Goal: Task Accomplishment & Management: Manage account settings

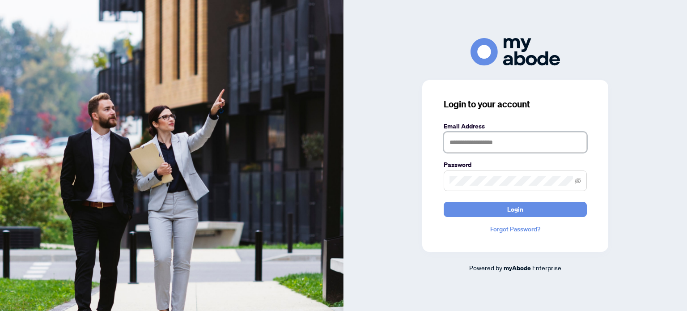
click at [460, 143] on input "text" at bounding box center [515, 142] width 143 height 21
type input "**********"
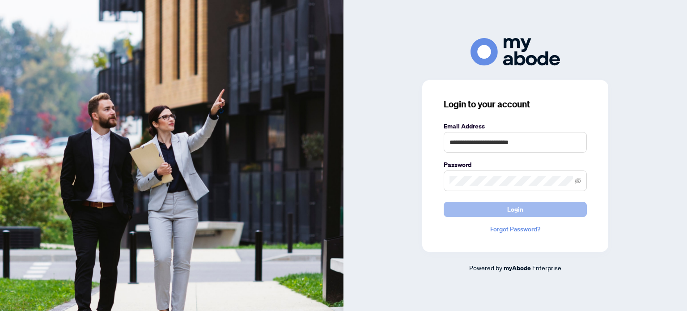
click at [514, 211] on span "Login" at bounding box center [516, 209] width 16 height 14
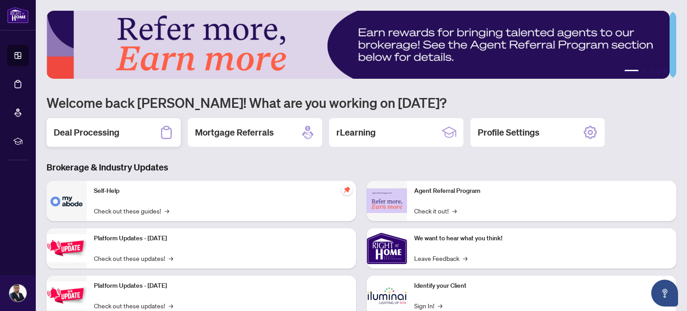
click at [108, 128] on h2 "Deal Processing" at bounding box center [87, 132] width 66 height 13
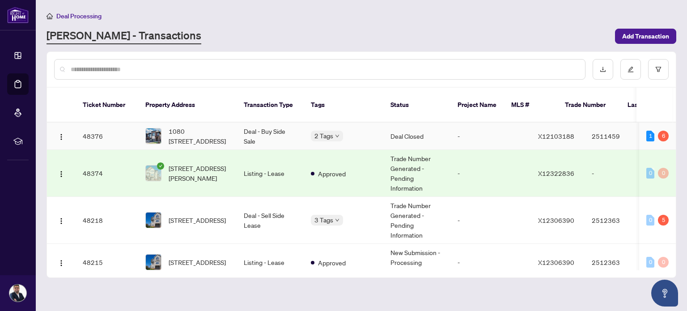
click at [299, 123] on td "Deal - Buy Side Sale" at bounding box center [270, 136] width 67 height 27
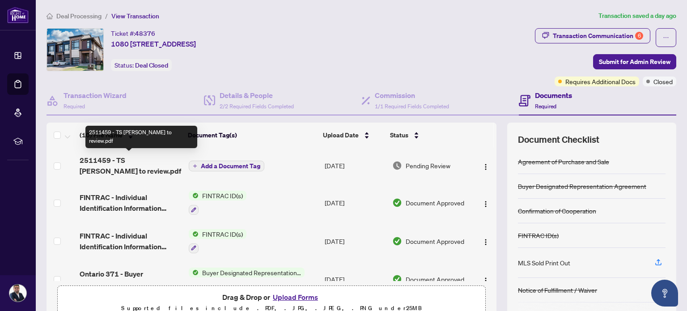
click at [106, 159] on span "2511459 - TS Keyur to review.pdf" at bounding box center [131, 165] width 102 height 21
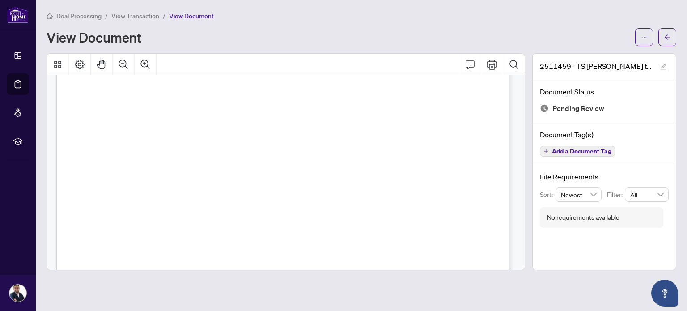
scroll to position [157, 0]
click at [642, 37] on icon "ellipsis" at bounding box center [644, 37] width 6 height 6
click at [597, 57] on span "Download" at bounding box center [612, 56] width 68 height 10
click at [667, 35] on icon "arrow-left" at bounding box center [668, 37] width 6 height 6
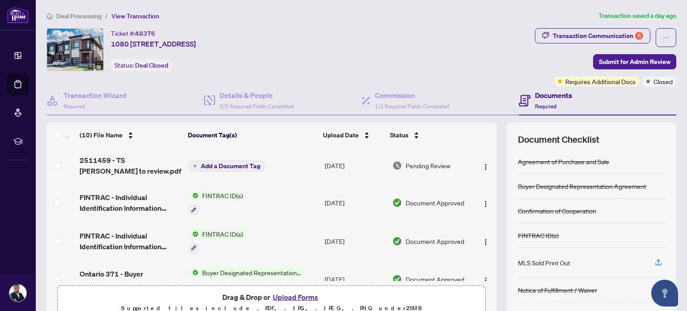
scroll to position [244, 0]
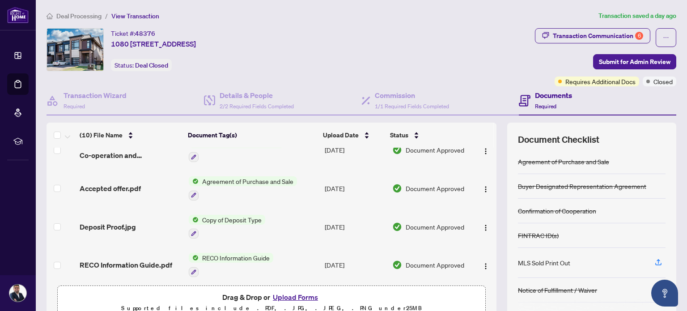
click at [282, 295] on button "Upload Forms" at bounding box center [295, 297] width 51 height 12
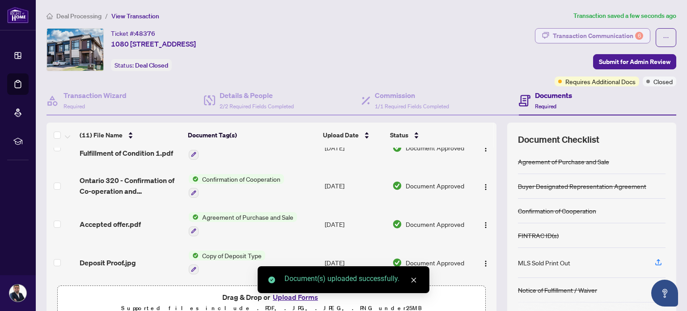
click at [591, 34] on div "Transaction Communication 6" at bounding box center [598, 36] width 90 height 14
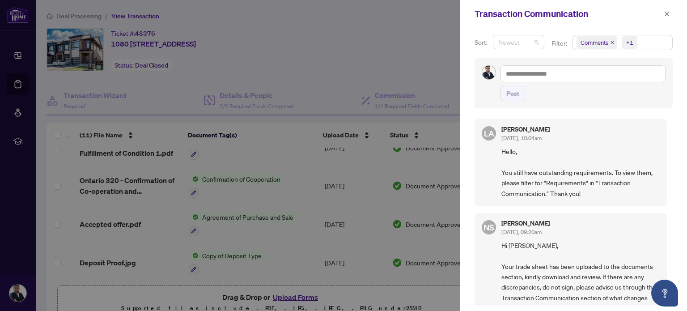
click at [537, 41] on span "Newest" at bounding box center [519, 41] width 41 height 13
click at [630, 42] on div "+1" at bounding box center [630, 42] width 7 height 9
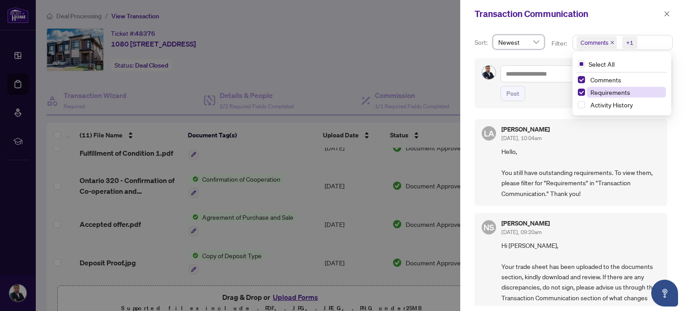
click at [603, 91] on span "Requirements" at bounding box center [611, 92] width 40 height 8
click at [600, 81] on span "Comments" at bounding box center [606, 80] width 31 height 8
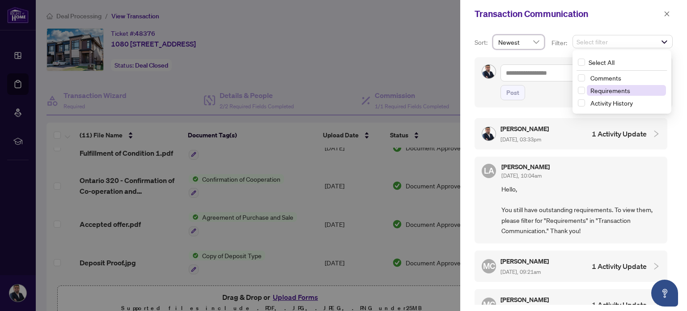
click at [600, 91] on span "Requirements" at bounding box center [611, 90] width 40 height 8
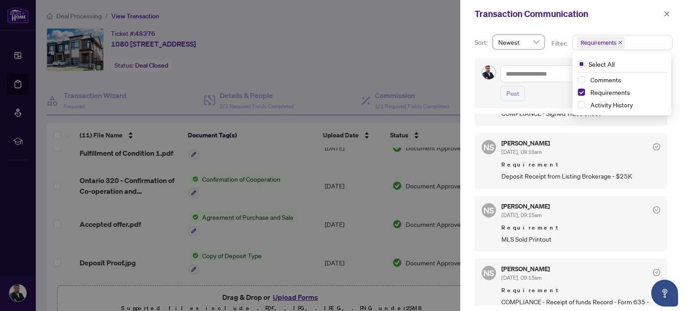
scroll to position [191, 0]
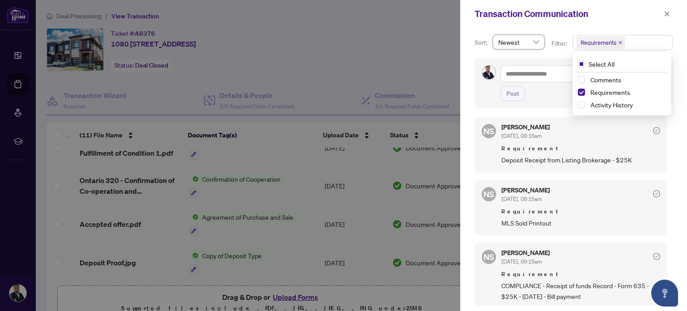
click at [422, 141] on div at bounding box center [343, 155] width 687 height 311
click at [668, 13] on icon "close" at bounding box center [667, 13] width 5 height 5
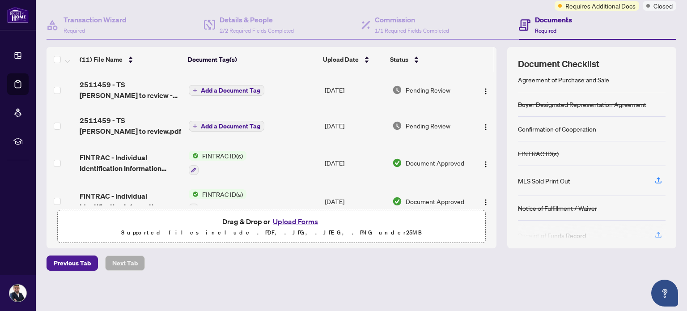
scroll to position [0, 0]
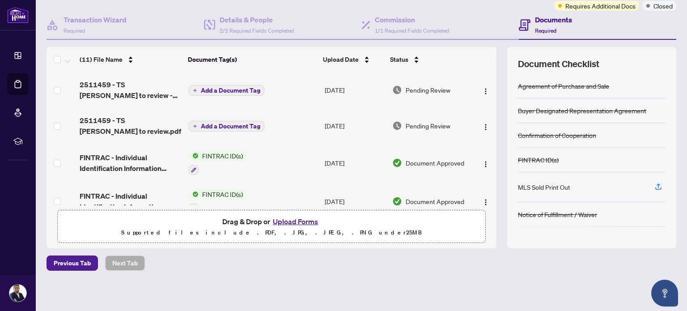
click at [285, 222] on button "Upload Forms" at bounding box center [295, 222] width 51 height 12
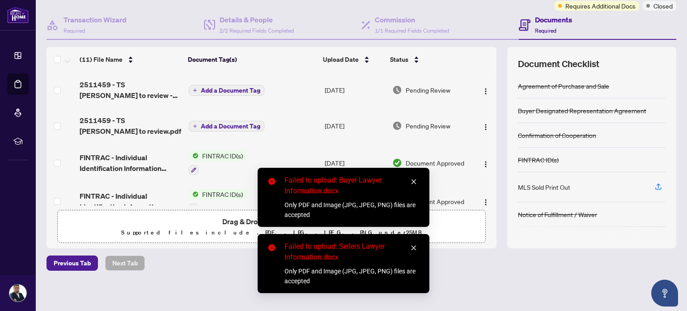
click at [412, 180] on icon "close" at bounding box center [414, 182] width 6 height 6
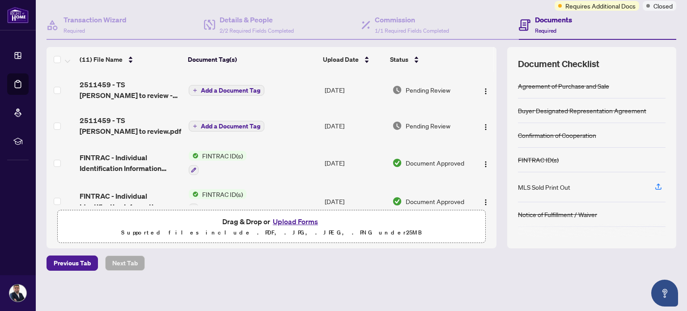
click at [289, 220] on button "Upload Forms" at bounding box center [295, 222] width 51 height 12
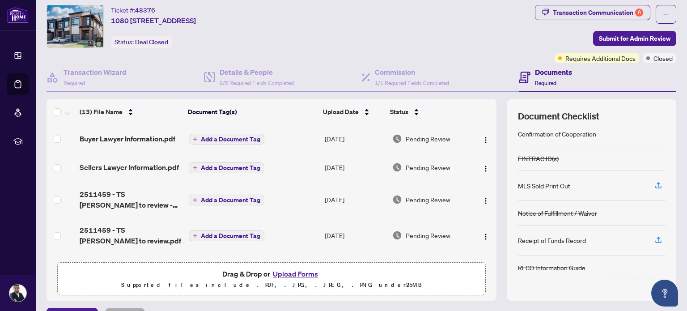
scroll to position [75, 0]
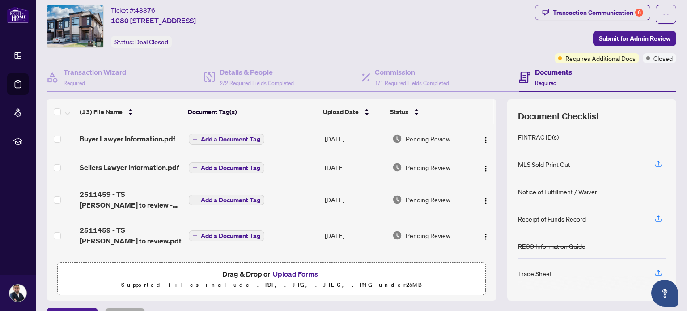
click at [295, 270] on button "Upload Forms" at bounding box center [295, 274] width 51 height 12
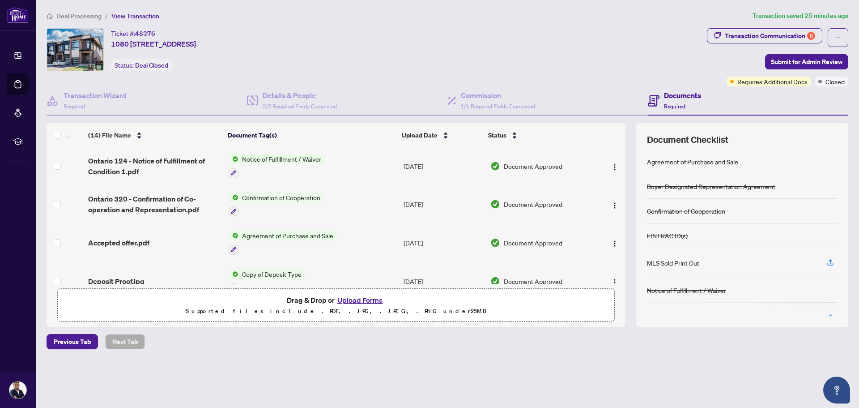
scroll to position [361, 0]
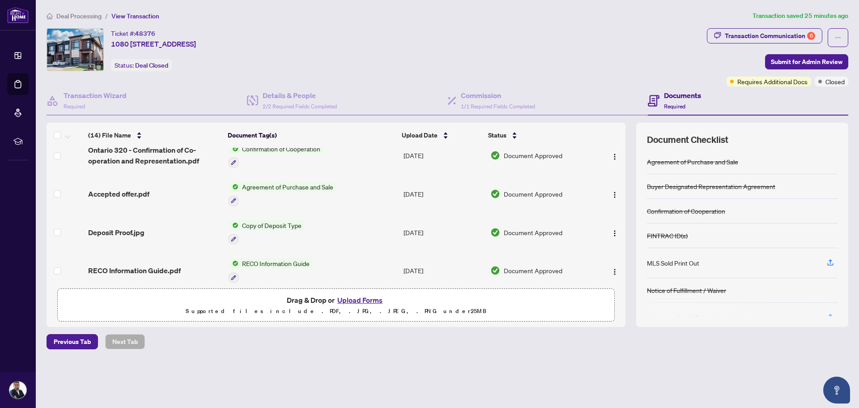
click at [378, 301] on button "Upload Forms" at bounding box center [360, 300] width 51 height 12
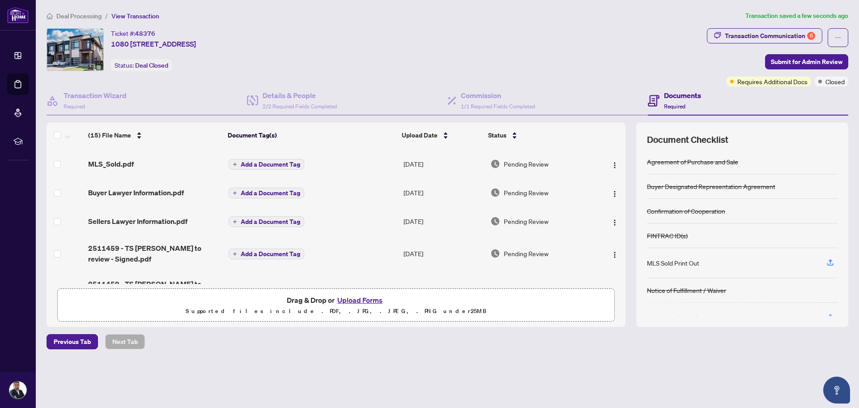
scroll to position [0, 0]
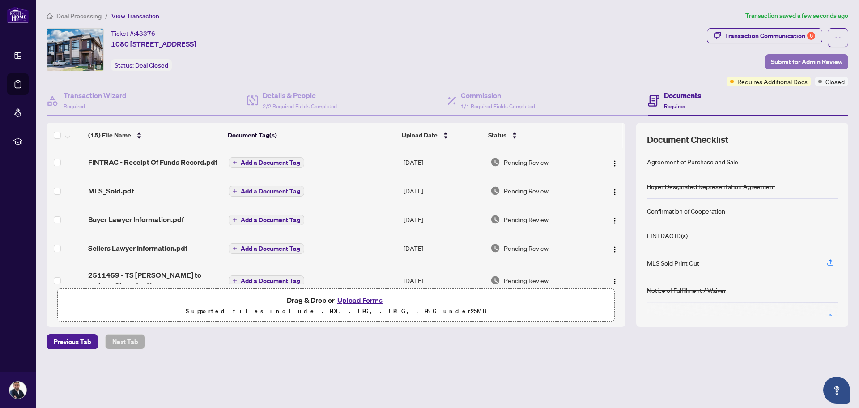
click at [687, 61] on span "Submit for Admin Review" at bounding box center [807, 62] width 72 height 14
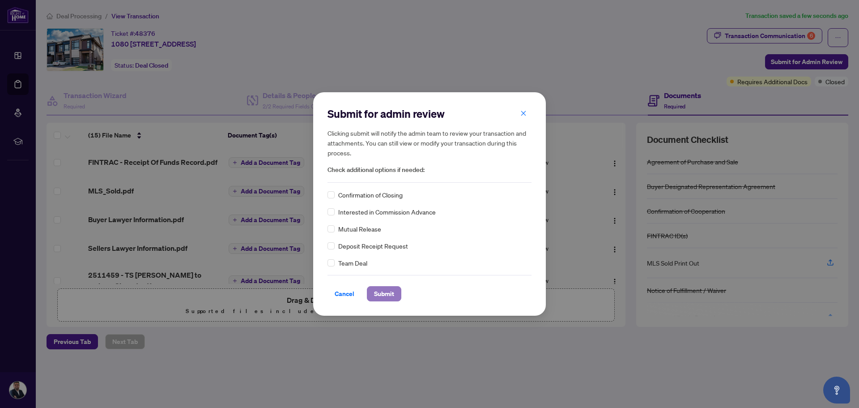
click at [382, 294] on span "Submit" at bounding box center [384, 293] width 20 height 14
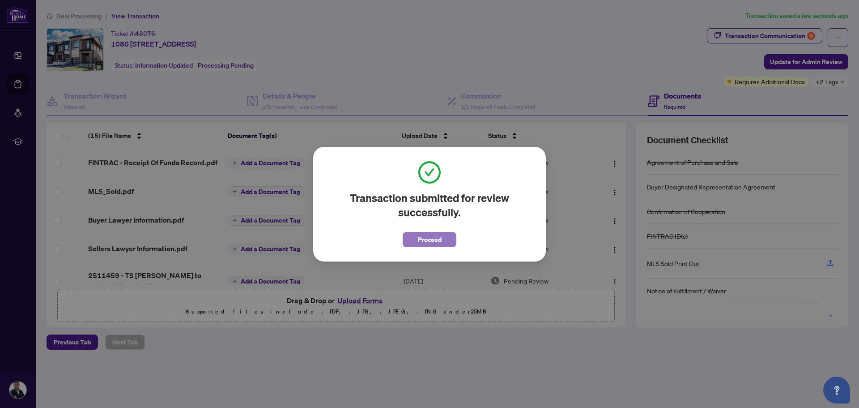
click at [416, 239] on button "Proceed" at bounding box center [430, 239] width 54 height 15
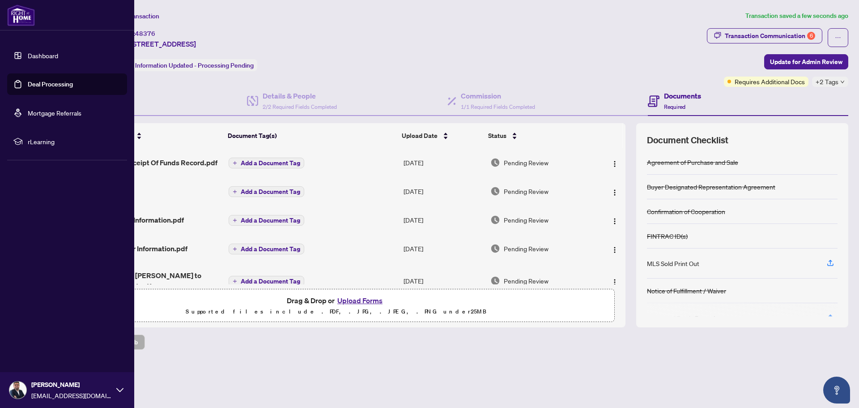
click at [42, 86] on link "Deal Processing" at bounding box center [50, 84] width 45 height 8
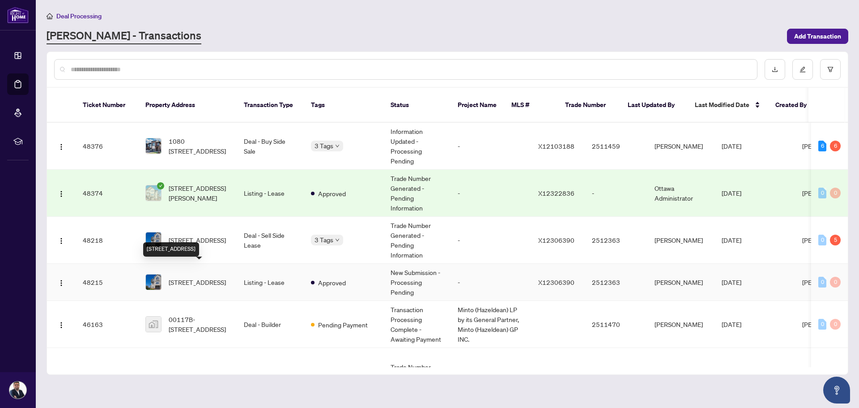
click at [204, 277] on span "3823 Strandherd Dr, Ottawa, Ontario K2J 0K4, Canada" at bounding box center [197, 282] width 57 height 10
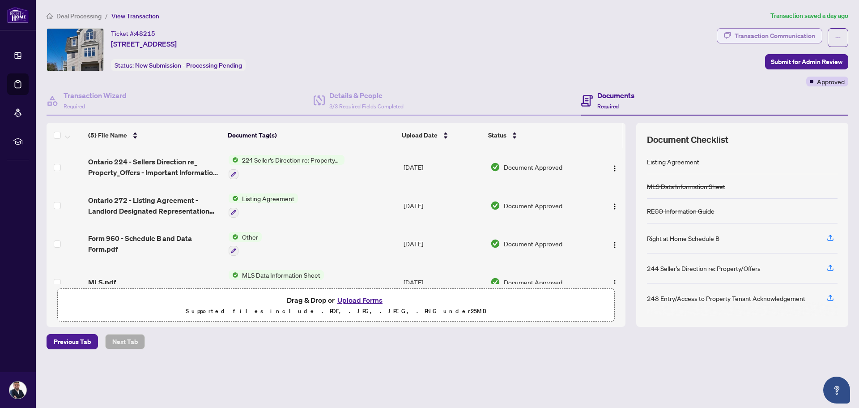
click at [687, 36] on div "Transaction Communication" at bounding box center [775, 36] width 81 height 14
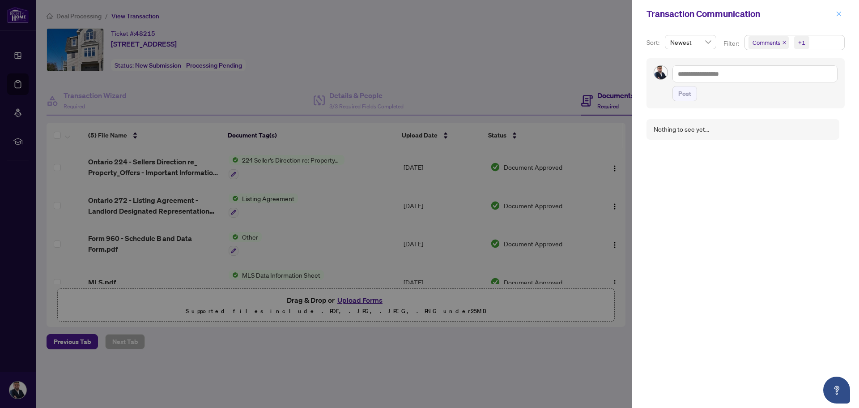
click at [687, 14] on icon "close" at bounding box center [839, 14] width 6 height 6
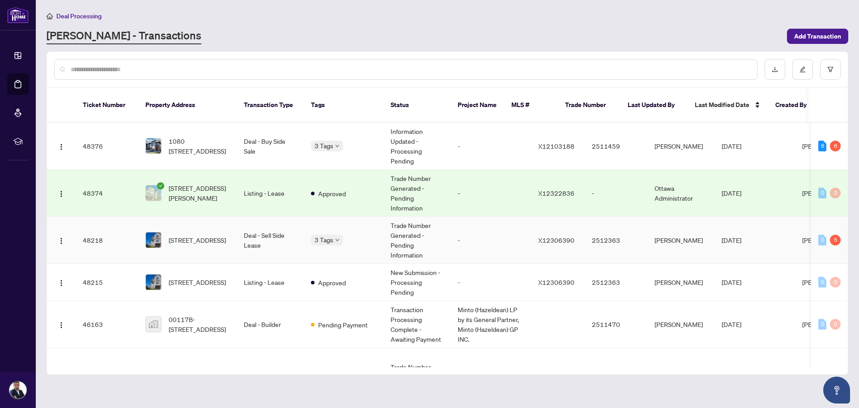
click at [235, 231] on td "3823 Strandherd Dr, Ottawa, Ontario K2J 0K4, Canada" at bounding box center [187, 240] width 98 height 47
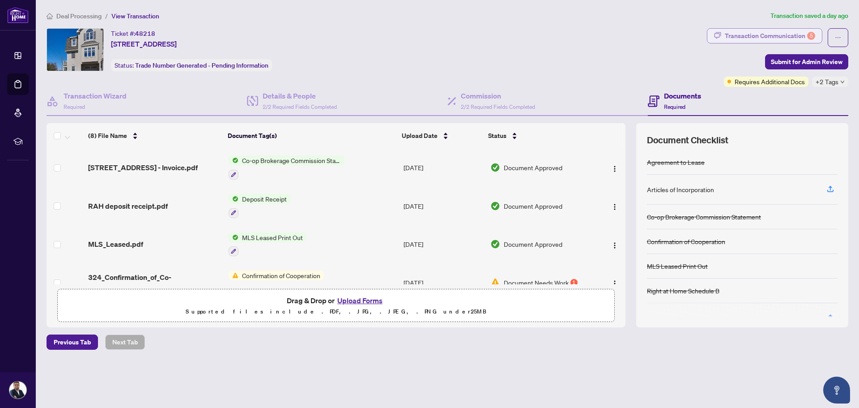
click at [687, 34] on div "Transaction Communication 5" at bounding box center [770, 36] width 90 height 14
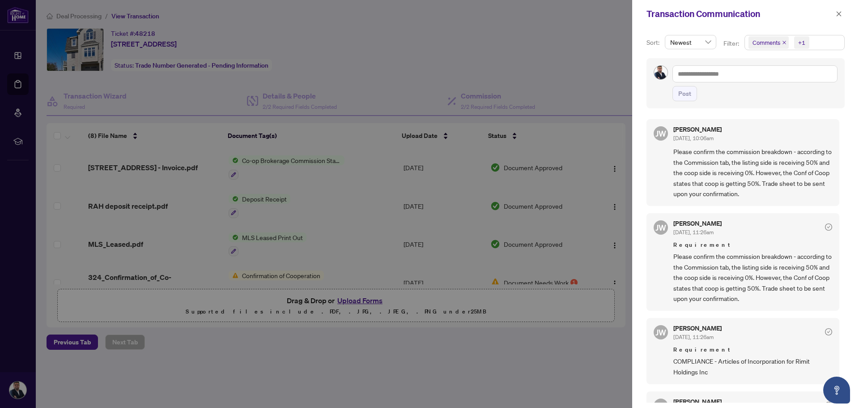
drag, startPoint x: 341, startPoint y: 355, endPoint x: 347, endPoint y: 337, distance: 18.7
click at [346, 311] on div at bounding box center [429, 204] width 859 height 408
click at [364, 311] on div at bounding box center [429, 204] width 859 height 408
click at [687, 13] on icon "close" at bounding box center [839, 14] width 6 height 6
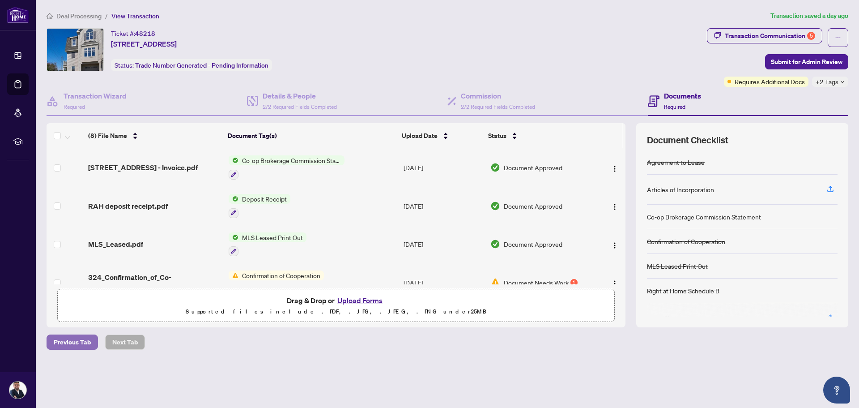
click at [73, 311] on span "Previous Tab" at bounding box center [72, 342] width 37 height 14
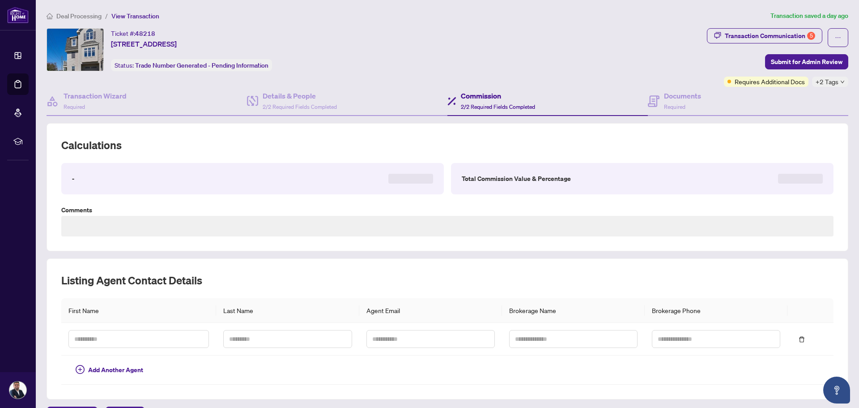
type textarea "**********"
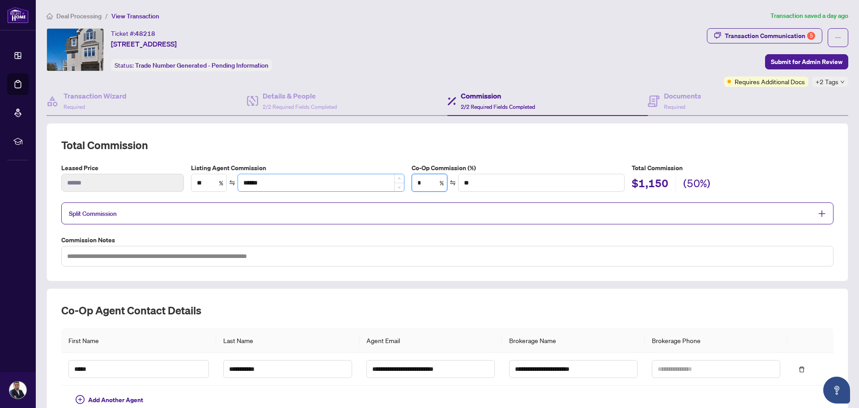
drag, startPoint x: 426, startPoint y: 182, endPoint x: 362, endPoint y: 182, distance: 64.0
click at [362, 182] on div "Listing Agent Commission ** % ****** Co-Op Commission (%) * % ** Total Commissi…" at bounding box center [513, 178] width 650 height 30
type input "*"
type input "****"
type input "**"
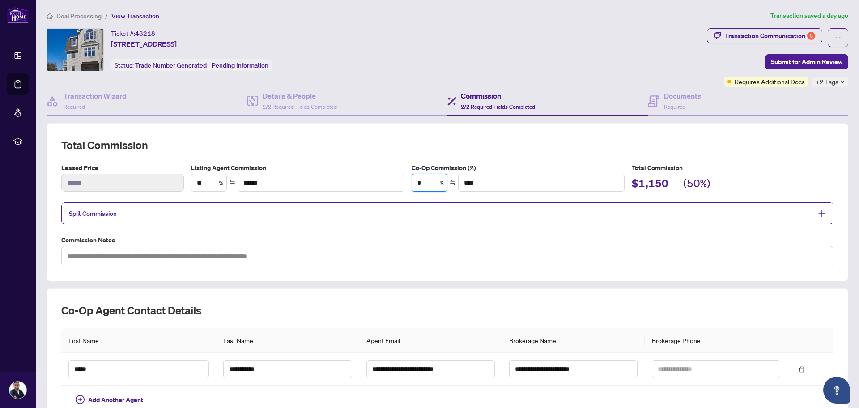
type input "******"
type input "**"
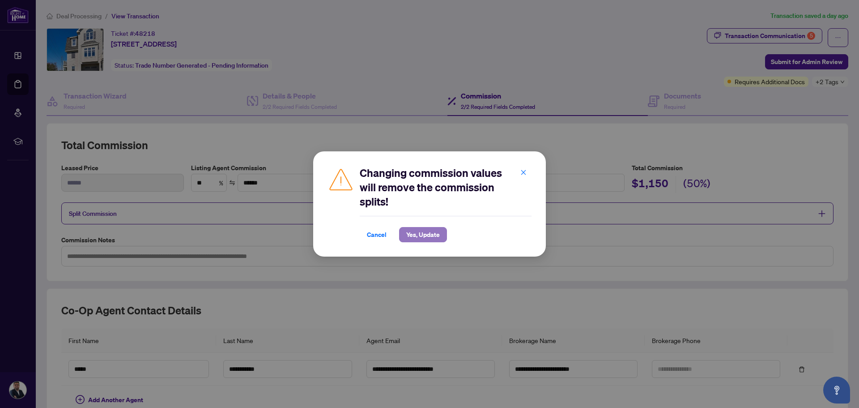
click at [416, 233] on span "Yes, Update" at bounding box center [423, 234] width 34 height 14
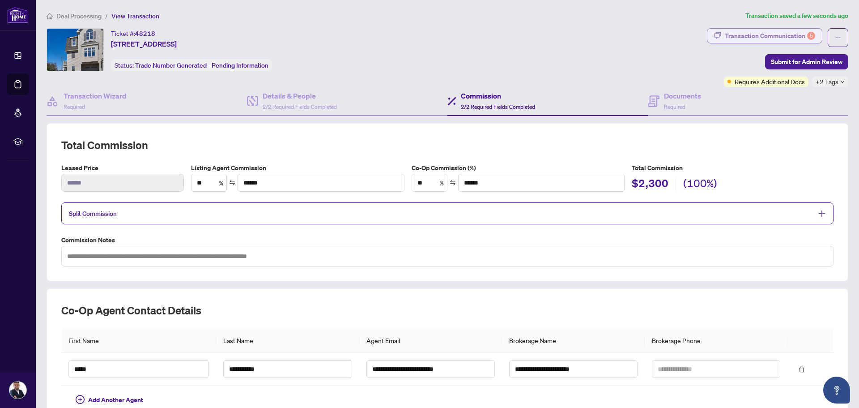
click at [687, 34] on div "Transaction Communication 5" at bounding box center [770, 36] width 90 height 14
type textarea "**********"
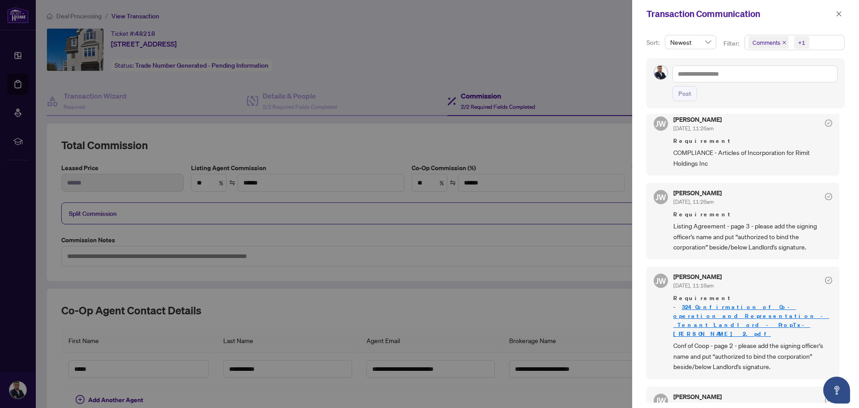
scroll to position [209, 0]
click at [579, 136] on div at bounding box center [429, 204] width 859 height 408
click at [687, 13] on icon "close" at bounding box center [839, 14] width 6 height 6
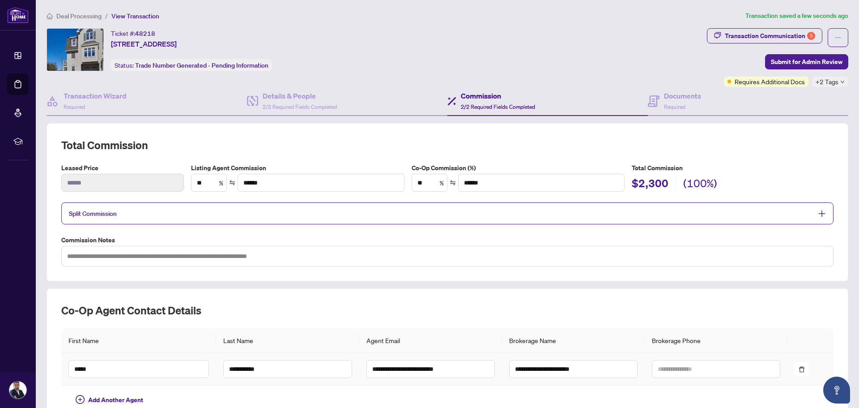
scroll to position [85, 0]
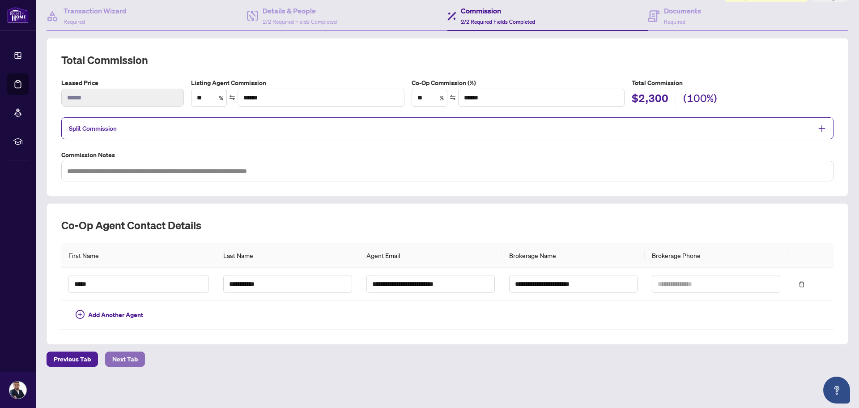
drag, startPoint x: 115, startPoint y: 358, endPoint x: 127, endPoint y: 337, distance: 24.2
click at [116, 311] on span "Next Tab" at bounding box center [125, 359] width 26 height 14
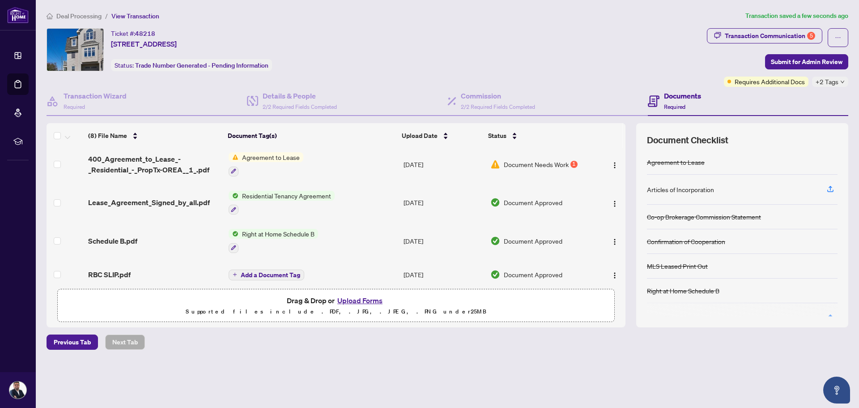
scroll to position [163, 0]
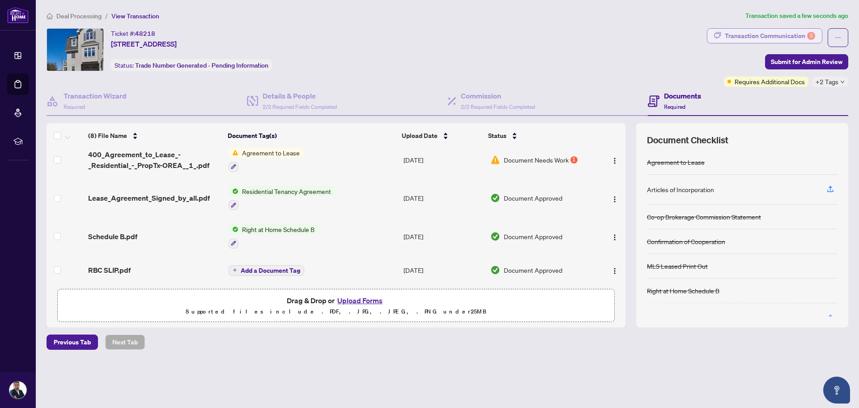
click at [687, 34] on div "Transaction Communication 5" at bounding box center [770, 36] width 90 height 14
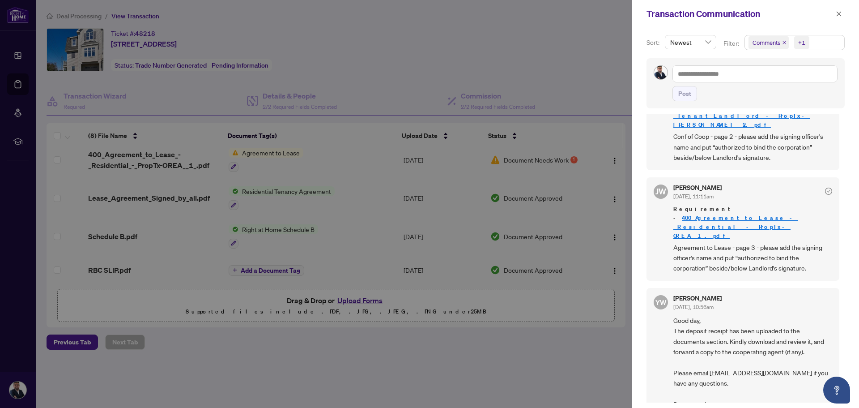
scroll to position [261, 0]
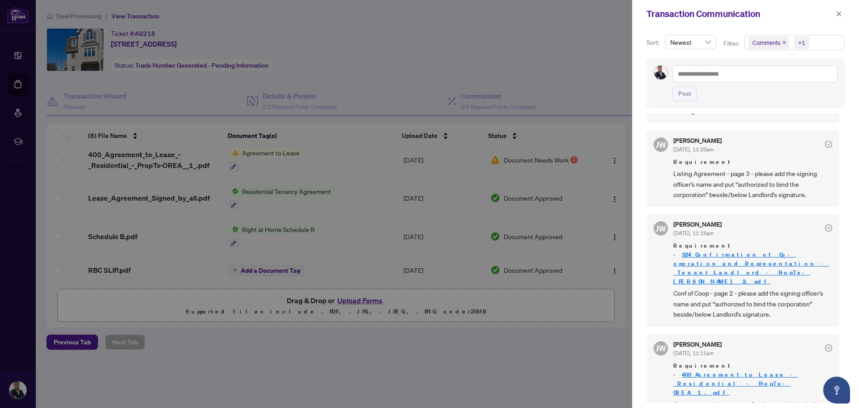
click at [554, 311] on div at bounding box center [429, 204] width 859 height 408
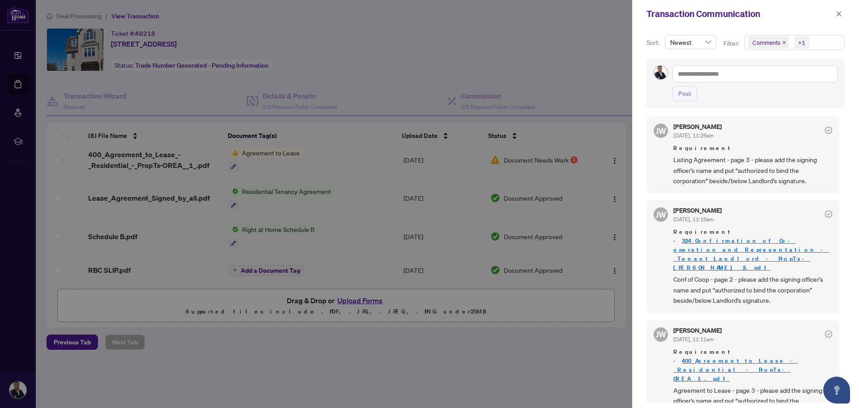
scroll to position [0, 0]
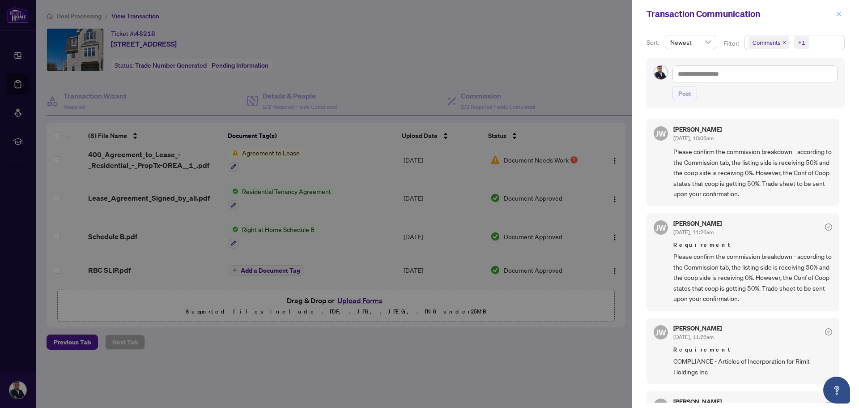
click at [687, 14] on icon "close" at bounding box center [839, 13] width 5 height 5
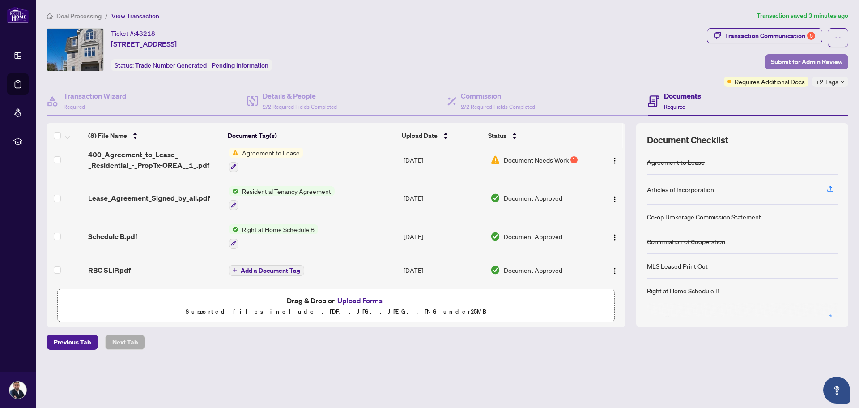
click at [687, 62] on span "Submit for Admin Review" at bounding box center [807, 62] width 72 height 14
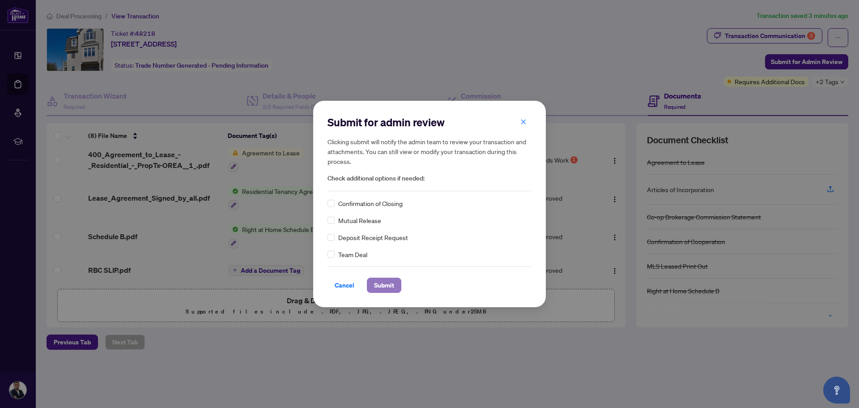
click at [380, 287] on span "Submit" at bounding box center [384, 285] width 20 height 14
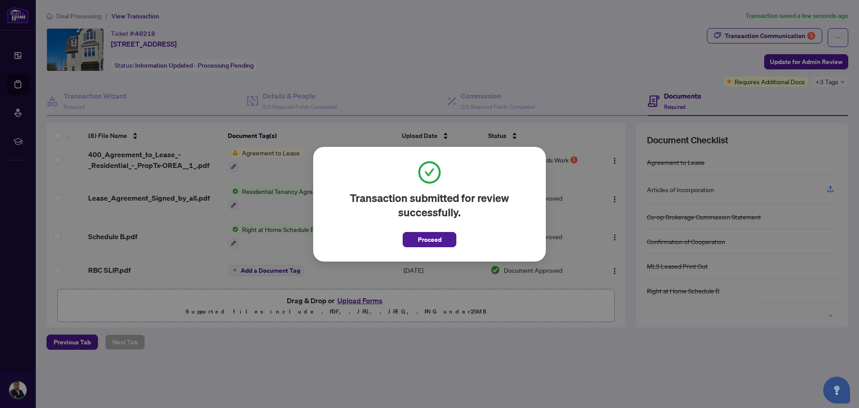
click at [433, 311] on div "Transaction submitted for review successfully. Proceed Cancel OK" at bounding box center [429, 204] width 859 height 408
click at [429, 240] on span "Proceed" at bounding box center [430, 239] width 24 height 14
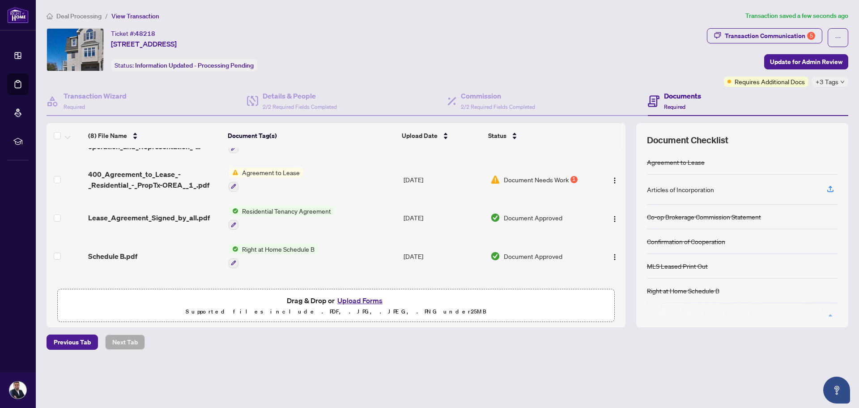
scroll to position [163, 0]
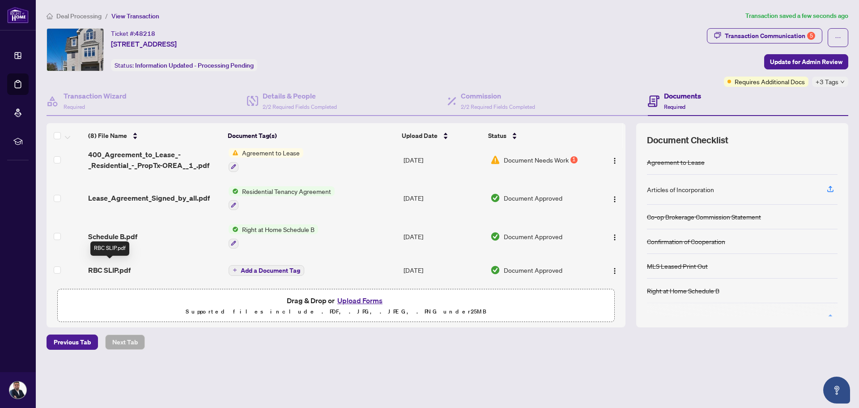
click at [110, 265] on span "RBC SLIP.pdf" at bounding box center [109, 269] width 43 height 11
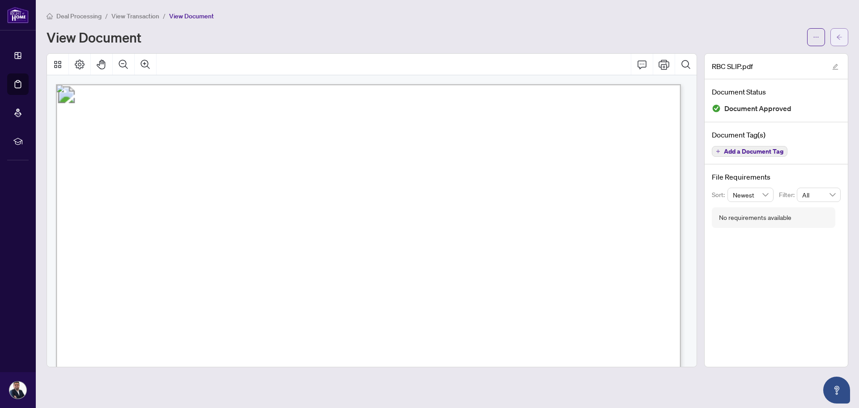
click at [687, 36] on icon "arrow-left" at bounding box center [839, 37] width 6 height 6
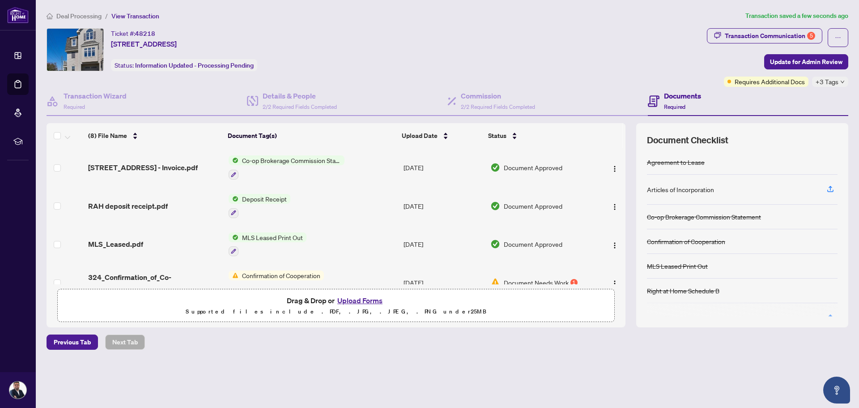
click at [127, 204] on span "RAH deposit receipt.pdf" at bounding box center [128, 205] width 80 height 11
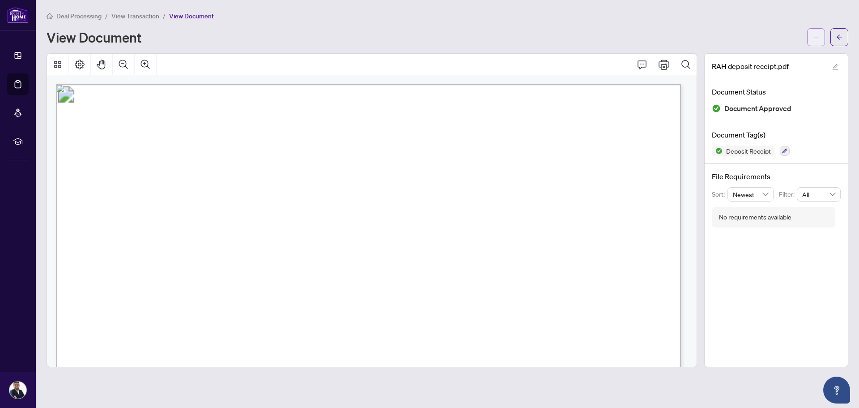
click at [687, 38] on button "button" at bounding box center [816, 37] width 18 height 18
click at [687, 58] on span "Download" at bounding box center [784, 56] width 68 height 10
click at [687, 37] on icon "arrow-left" at bounding box center [839, 36] width 5 height 5
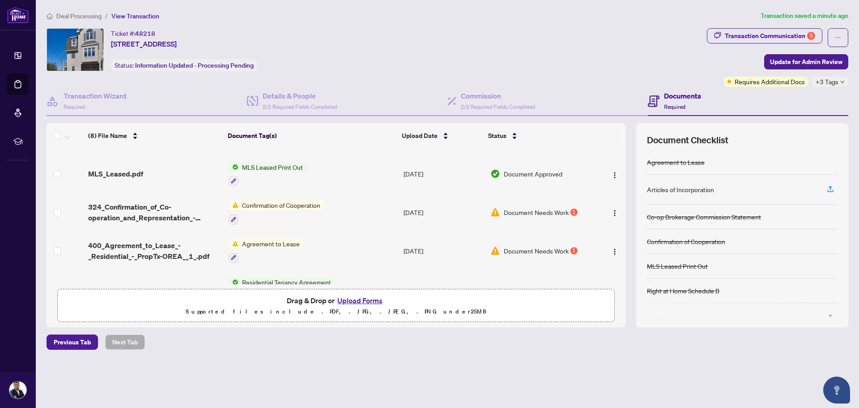
scroll to position [59, 0]
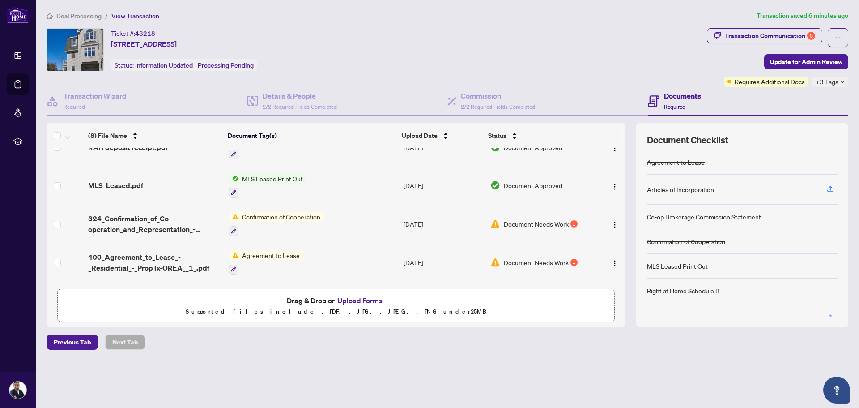
click at [529, 222] on span "Document Needs Work" at bounding box center [536, 224] width 65 height 10
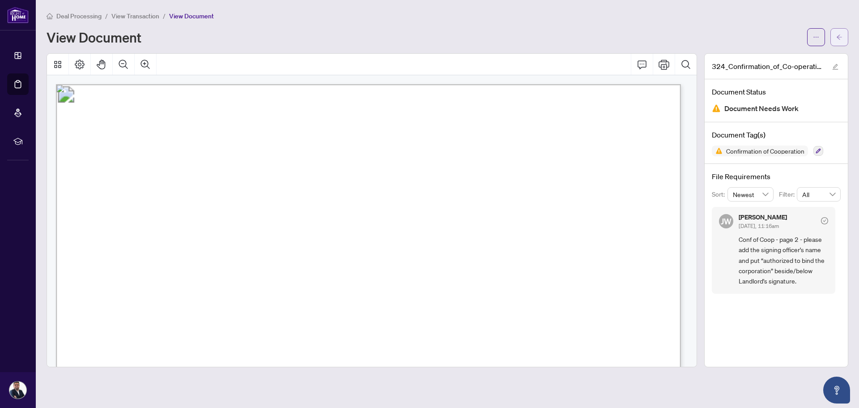
click at [687, 33] on button "button" at bounding box center [840, 37] width 18 height 18
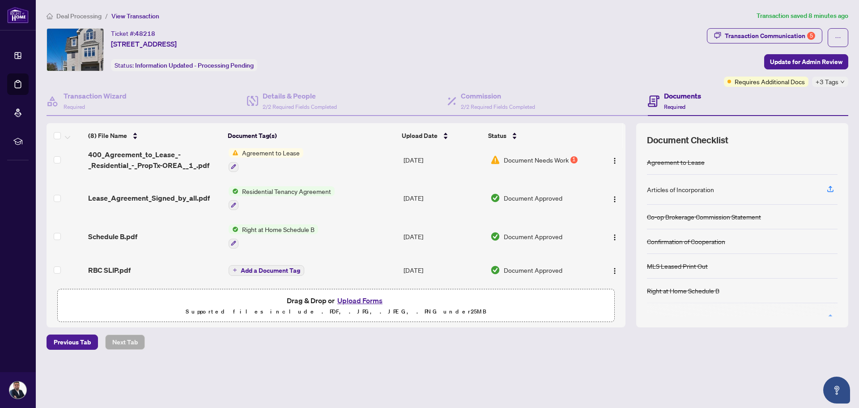
scroll to position [163, 0]
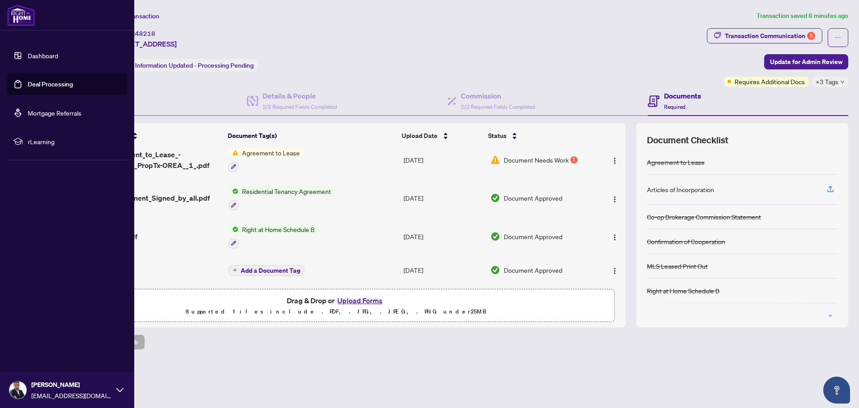
click at [47, 80] on link "Deal Processing" at bounding box center [50, 84] width 45 height 8
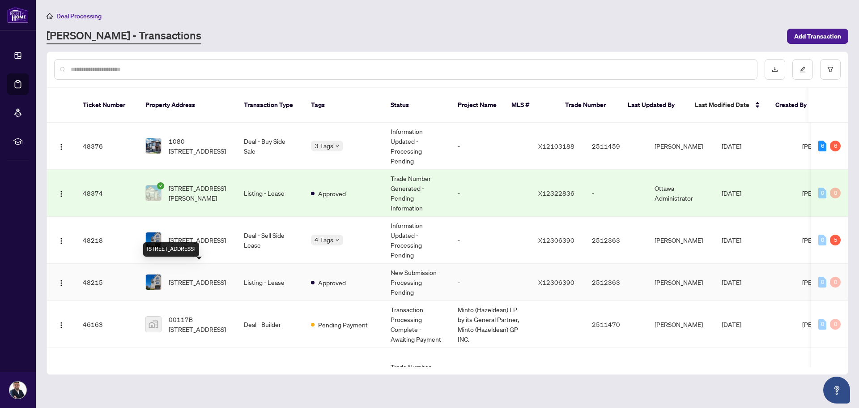
click at [222, 277] on span "3823 Strandherd Dr, Ottawa, Ontario K2J 0K4, Canada" at bounding box center [197, 282] width 57 height 10
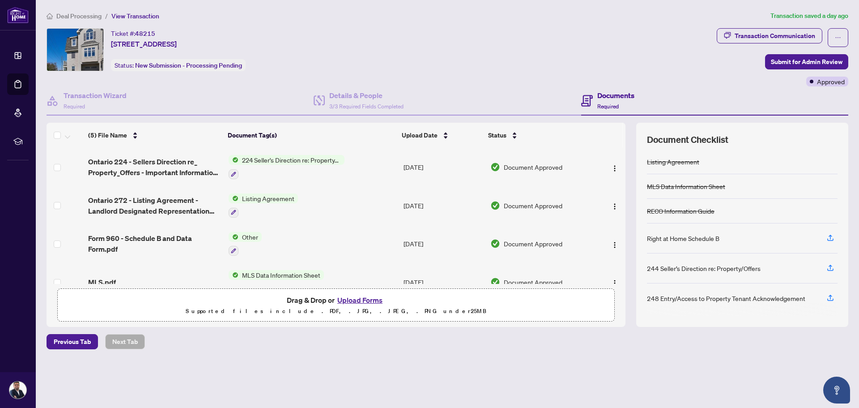
click at [64, 13] on span "Deal Processing" at bounding box center [78, 16] width 45 height 8
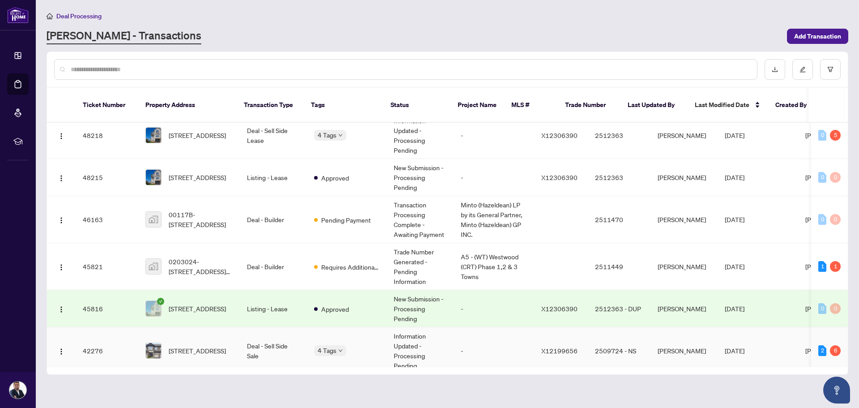
scroll to position [104, 0]
click at [215, 277] on span "0203024-6072 David Wiens St, Stittsville, ON, Canada" at bounding box center [201, 267] width 64 height 20
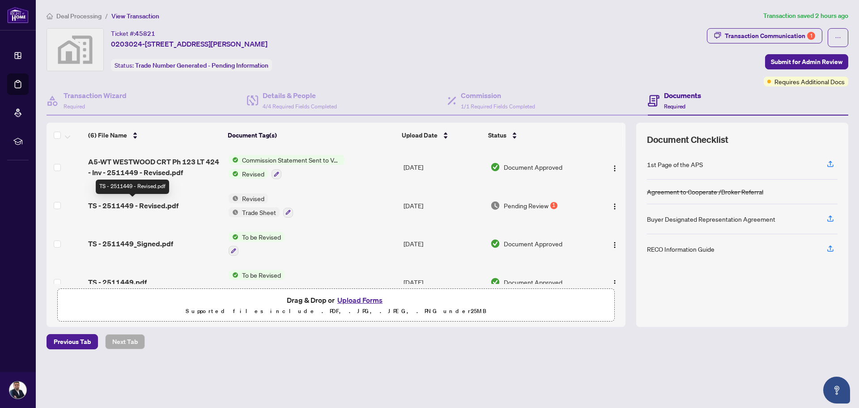
click at [158, 206] on span "TS - 2511449 - Revised.pdf" at bounding box center [133, 205] width 90 height 11
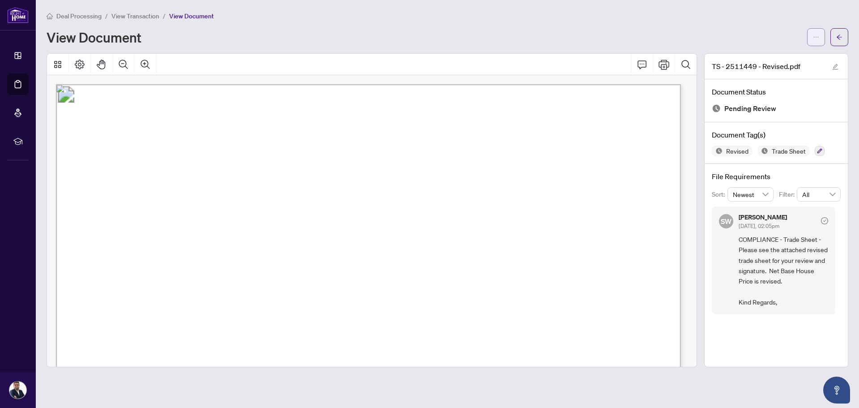
click at [687, 36] on icon "ellipsis" at bounding box center [816, 37] width 6 height 6
click at [687, 58] on span "Download" at bounding box center [784, 56] width 68 height 10
click at [687, 33] on span "button" at bounding box center [839, 37] width 6 height 14
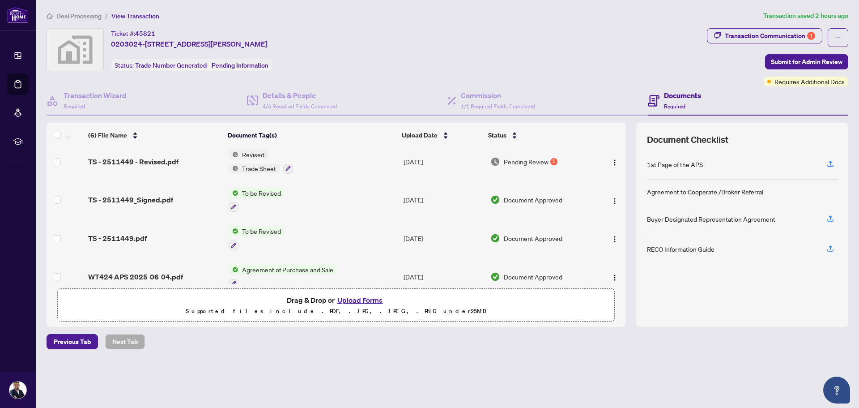
scroll to position [96, 0]
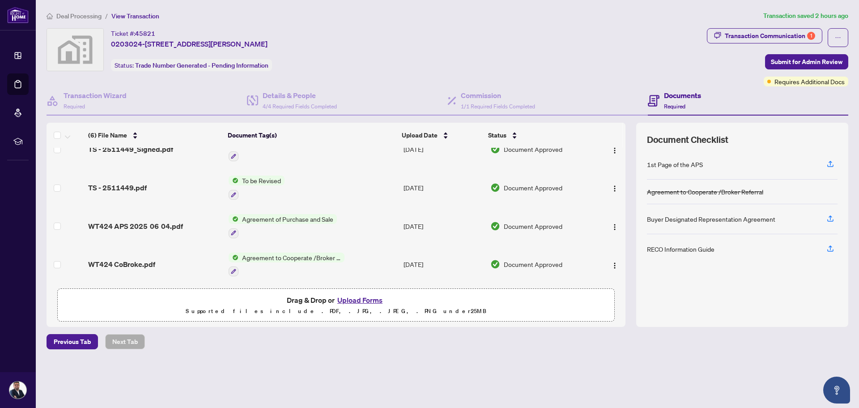
click at [350, 299] on button "Upload Forms" at bounding box center [360, 300] width 51 height 12
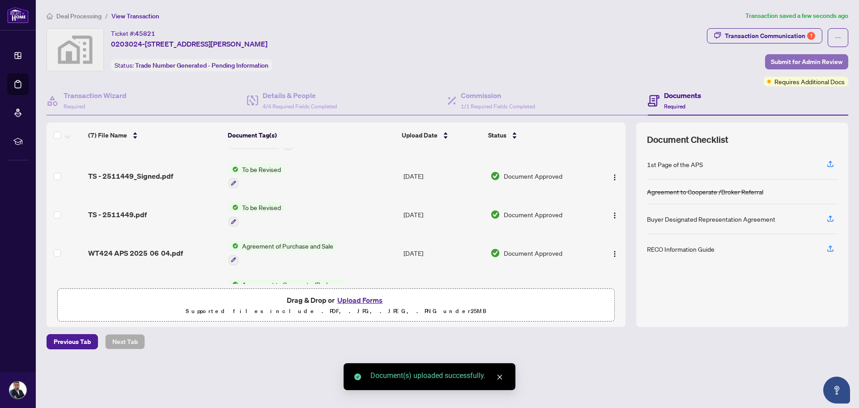
click at [687, 59] on span "Submit for Admin Review" at bounding box center [807, 62] width 72 height 14
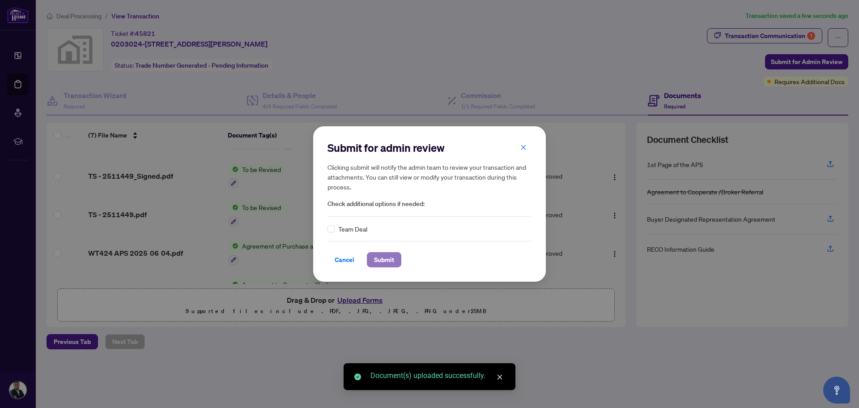
click at [385, 257] on span "Submit" at bounding box center [384, 259] width 20 height 14
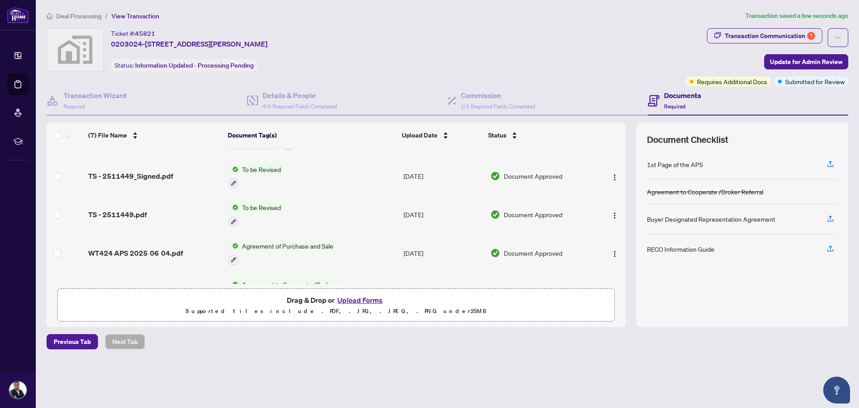
click at [73, 16] on div "Transaction submitted for review successfully. Proceed Cancel OK" at bounding box center [429, 204] width 859 height 408
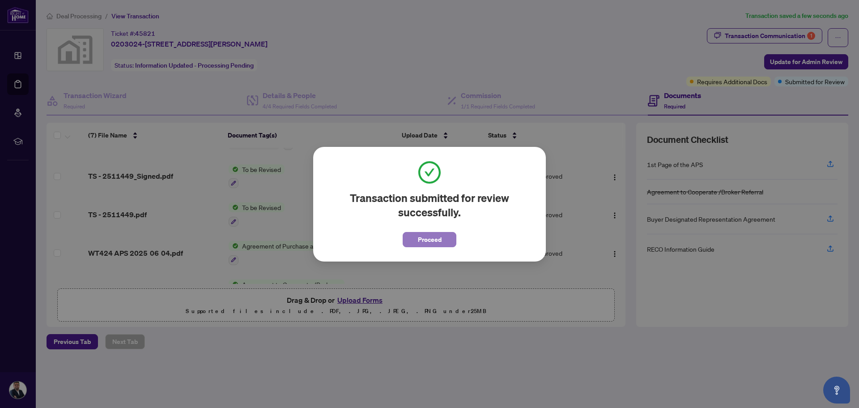
click at [441, 244] on span "Proceed" at bounding box center [430, 239] width 24 height 14
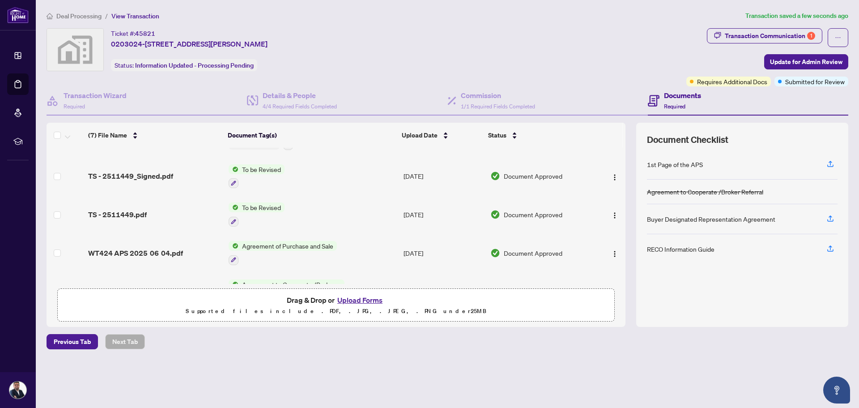
click at [85, 17] on span "Deal Processing" at bounding box center [78, 16] width 45 height 8
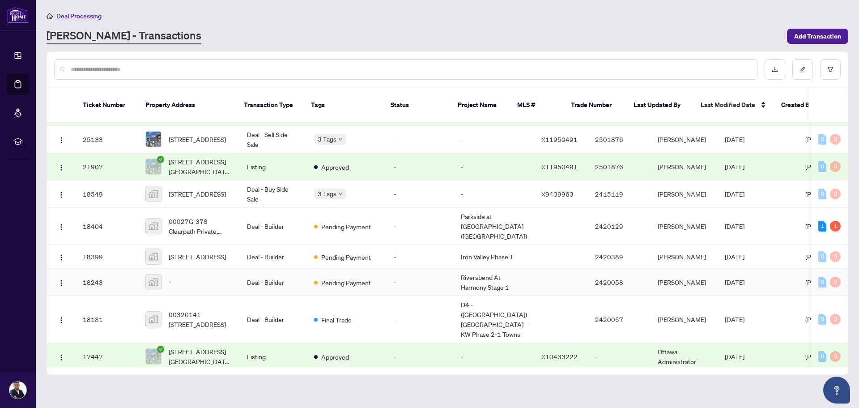
scroll to position [573, 0]
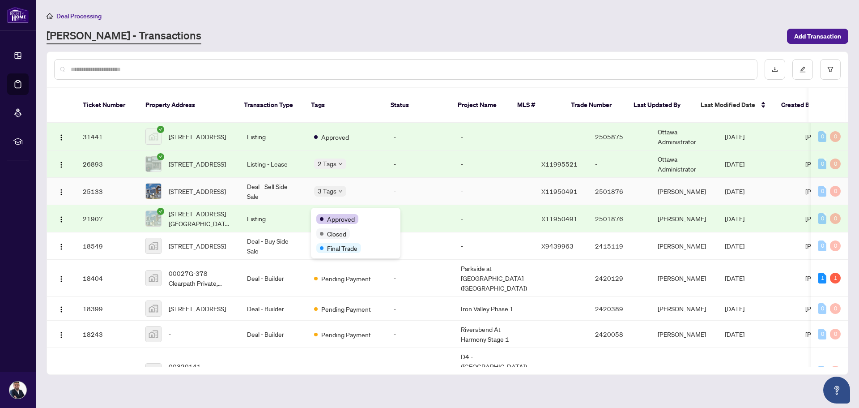
click at [335, 216] on span "Approved" at bounding box center [341, 219] width 28 height 10
click at [337, 183] on div "Approved Cancelled" at bounding box center [356, 198] width 90 height 36
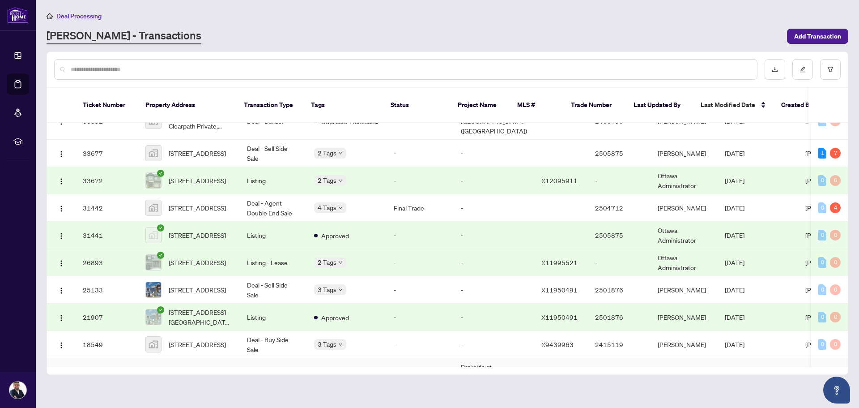
scroll to position [0, 0]
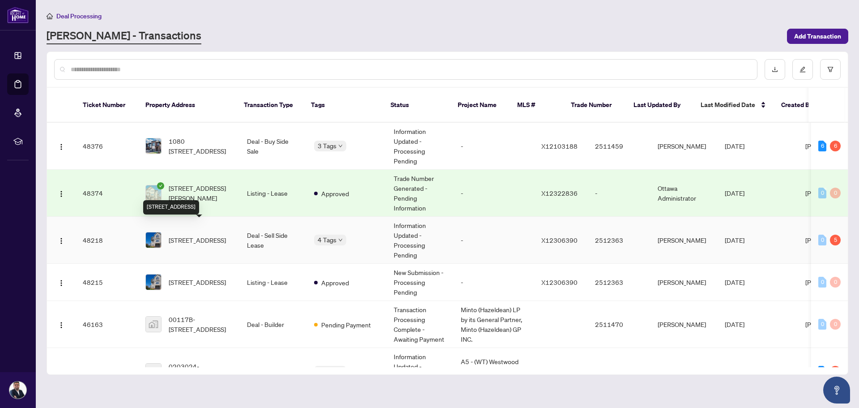
click at [201, 235] on span "3823 Strandherd Dr, Ottawa, Ontario K2J 0K4, Canada" at bounding box center [197, 240] width 57 height 10
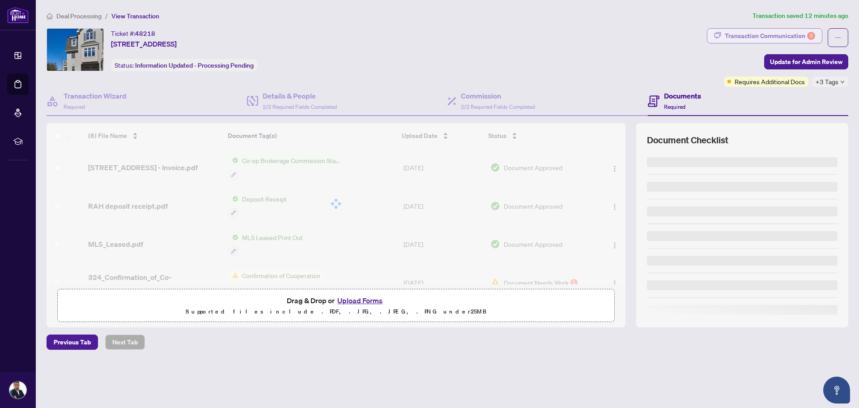
click at [687, 37] on div "Transaction Communication 5" at bounding box center [770, 36] width 90 height 14
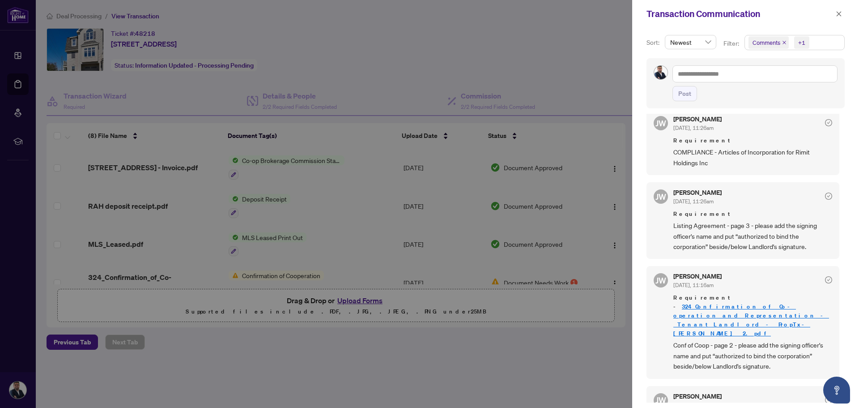
scroll to position [157, 0]
